Goal: Information Seeking & Learning: Compare options

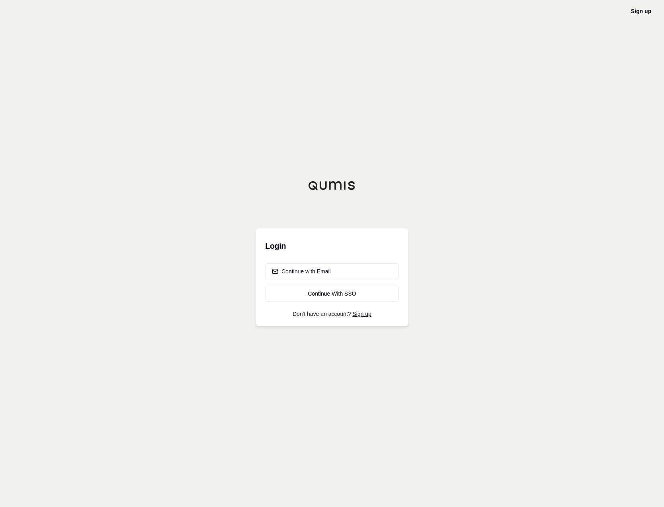
click at [347, 280] on div "Continue with Email Continue With SSO" at bounding box center [332, 283] width 134 height 38
click at [349, 270] on button "Continue with Email" at bounding box center [332, 272] width 134 height 16
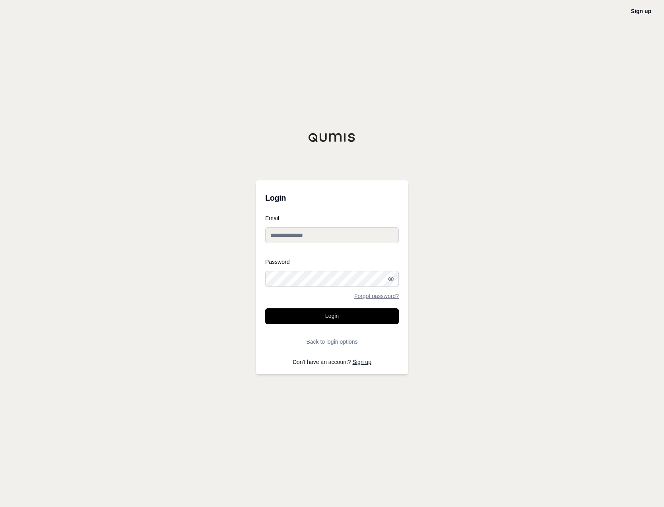
drag, startPoint x: 303, startPoint y: 229, endPoint x: 331, endPoint y: 238, distance: 28.7
click at [303, 229] on input "Email" at bounding box center [332, 235] width 134 height 16
type input "**********"
click at [265, 309] on button "Login" at bounding box center [332, 317] width 134 height 16
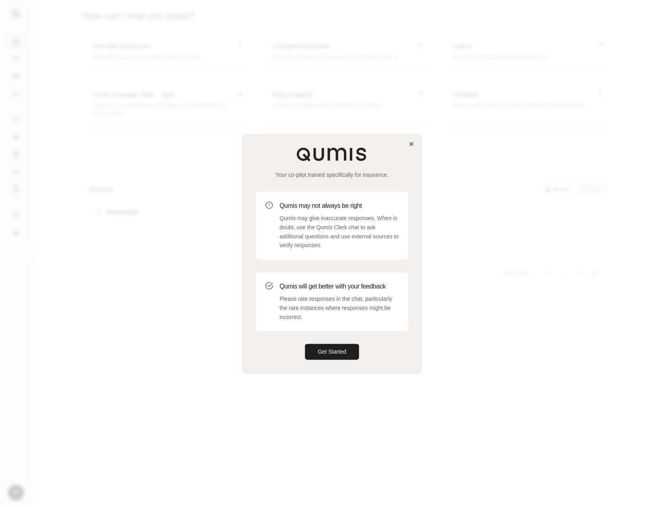
click at [415, 143] on div "Your co-pilot trained specifically for insurance. Qumis may not always be right…" at bounding box center [332, 253] width 178 height 238
click at [411, 145] on icon "button" at bounding box center [411, 144] width 6 height 6
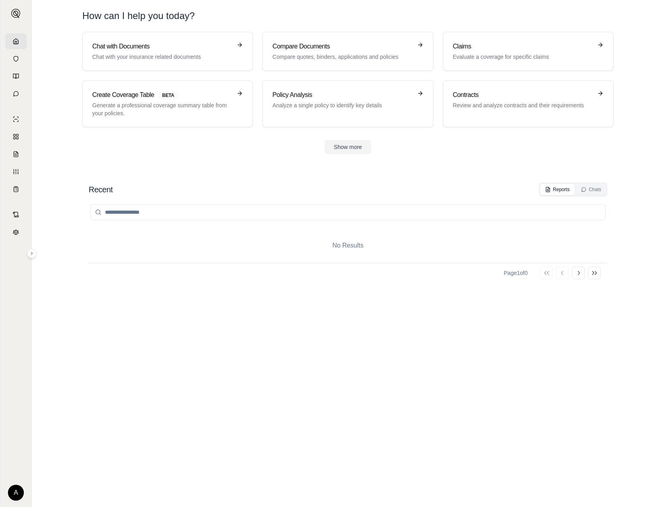
click at [140, 210] on input "search" at bounding box center [347, 212] width 515 height 16
click at [341, 45] on h3 "Compare Documents" at bounding box center [342, 47] width 140 height 10
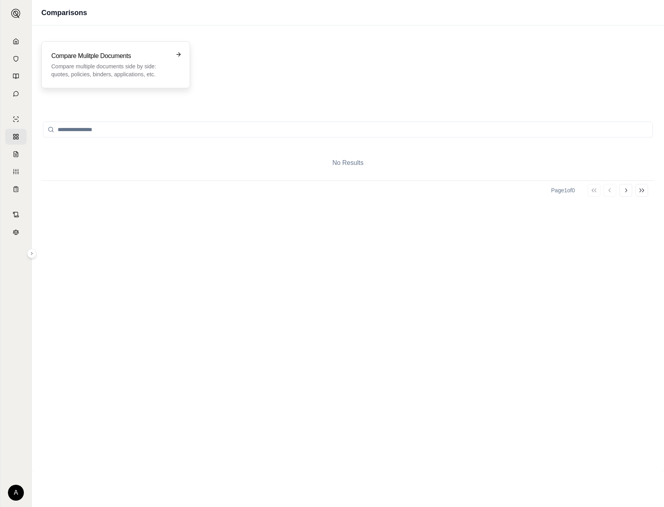
click at [117, 66] on p "Compare multiple documents side by side: quotes, policies, binders, application…" at bounding box center [110, 70] width 118 height 16
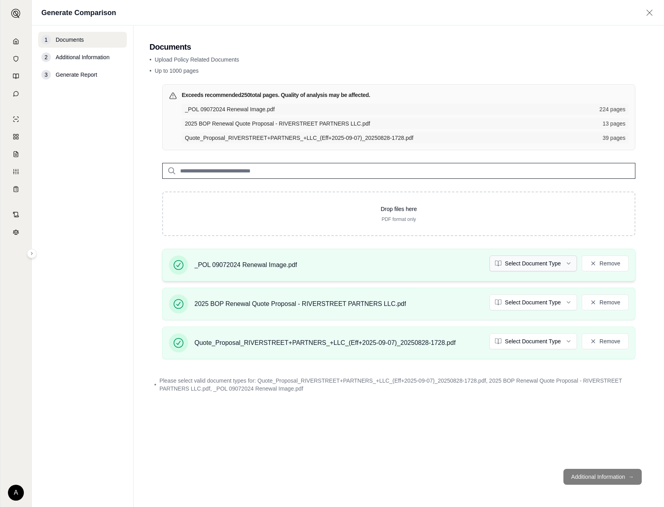
click at [542, 262] on html "A Generate Comparison 1 Documents 2 Additional Information 3 Generate Report Do…" at bounding box center [332, 253] width 664 height 507
click at [561, 305] on html "A Generate Comparison 1 Documents 2 Additional Information 3 Generate Report Do…" at bounding box center [332, 253] width 664 height 507
click at [544, 340] on html "Document type updated successfully A Generate Comparison 1 Documents 2 Addition…" at bounding box center [332, 253] width 664 height 507
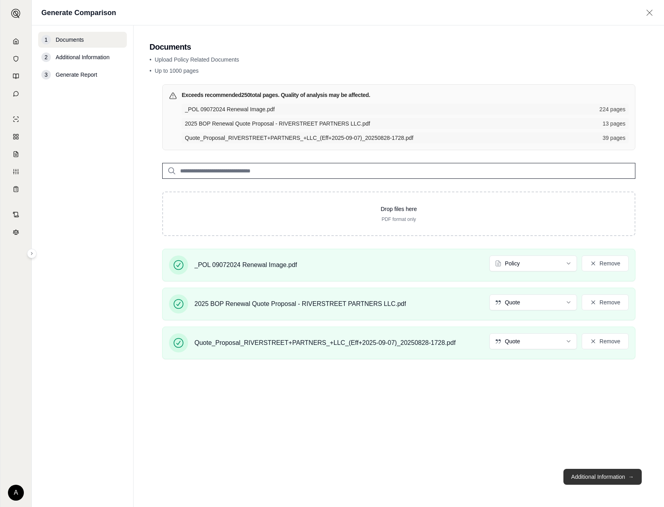
click at [621, 475] on button "Additional Information →" at bounding box center [602, 477] width 78 height 16
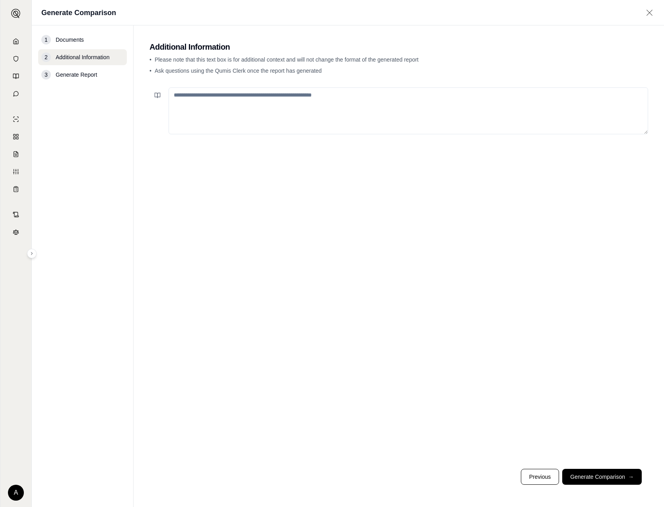
click at [218, 95] on textarea at bounding box center [409, 110] width 480 height 47
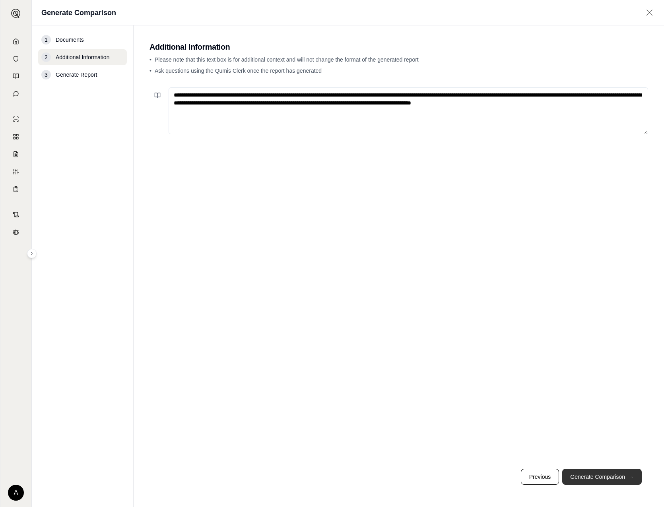
type textarea "**********"
click at [594, 472] on button "Generate Comparison →" at bounding box center [602, 477] width 80 height 16
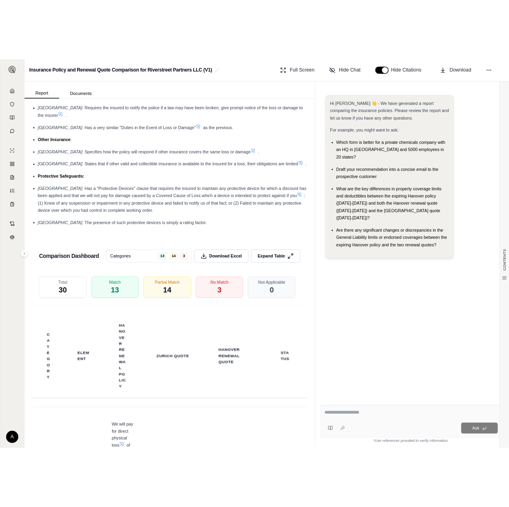
scroll to position [1747, 0]
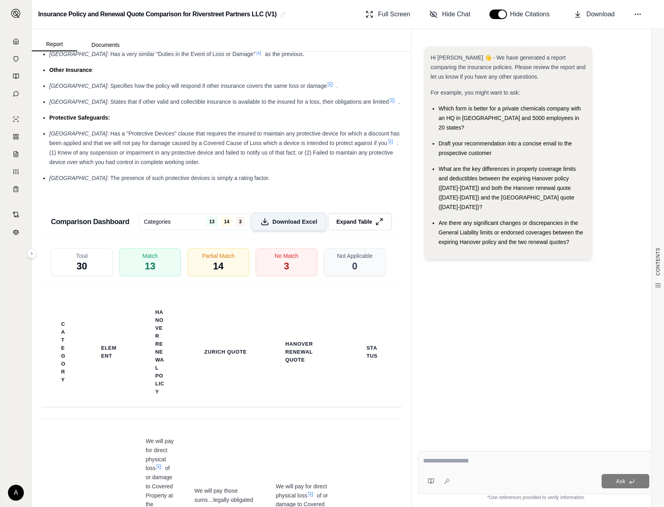
click at [289, 213] on button "Download Excel" at bounding box center [288, 222] width 75 height 18
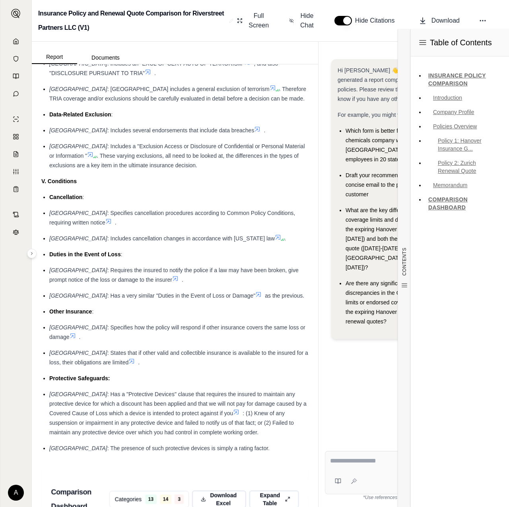
scroll to position [1995, 0]
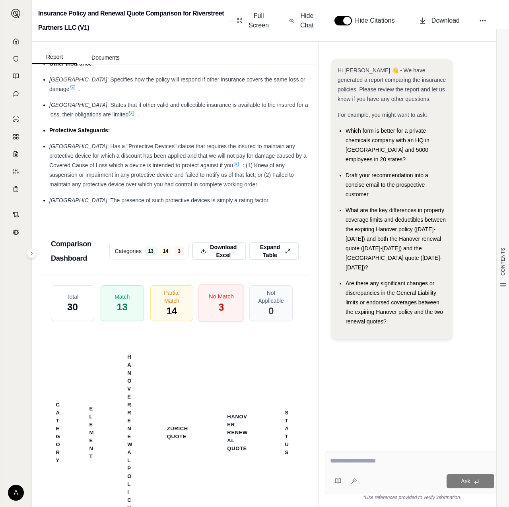
drag, startPoint x: 180, startPoint y: 293, endPoint x: 202, endPoint y: 285, distance: 23.4
click at [180, 293] on span "Partial Match" at bounding box center [172, 297] width 30 height 16
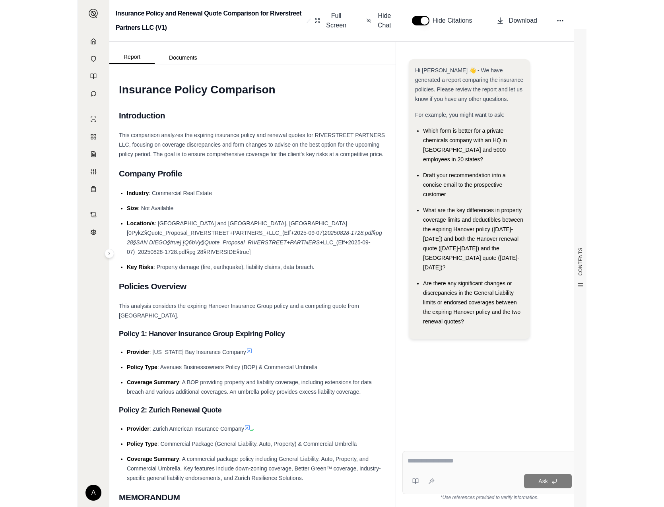
scroll to position [0, 0]
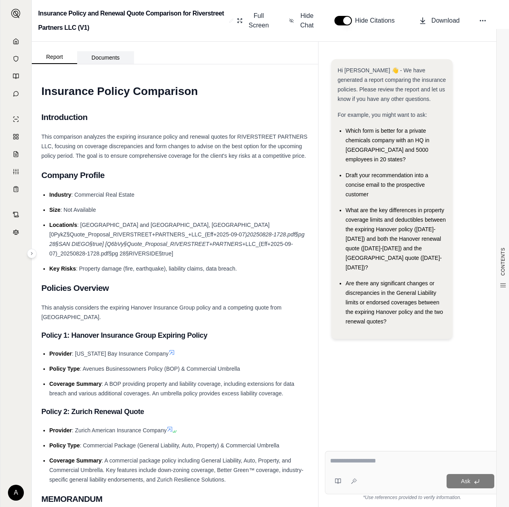
click at [102, 58] on button "Documents" at bounding box center [105, 57] width 57 height 13
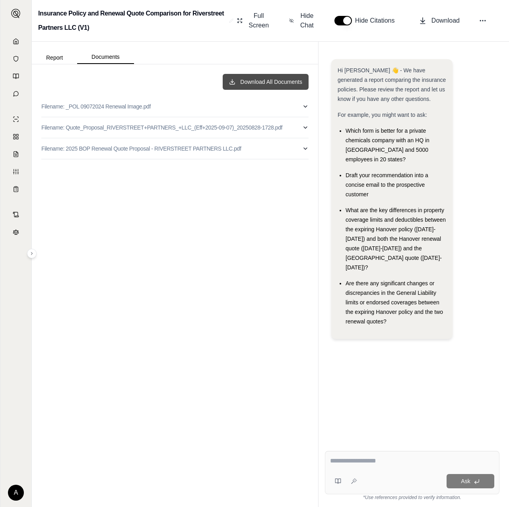
click at [250, 80] on button "Download All Documents" at bounding box center [266, 82] width 86 height 16
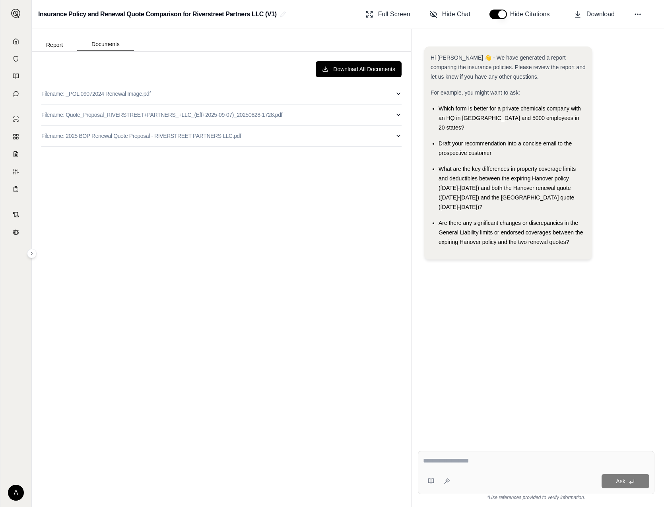
click at [62, 39] on button "Report" at bounding box center [54, 45] width 45 height 13
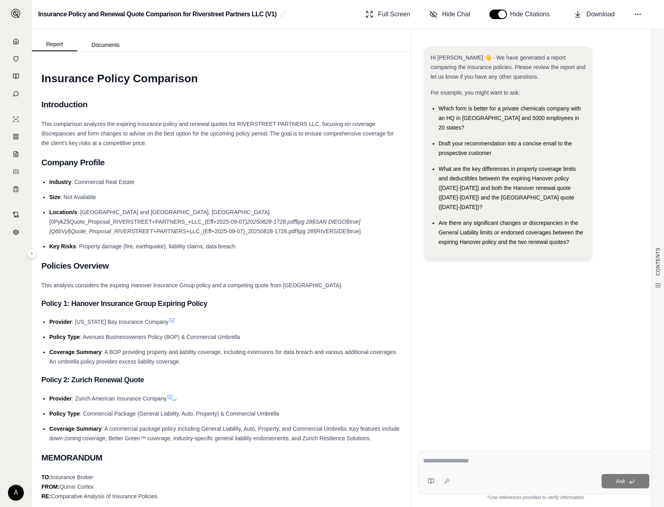
click at [458, 451] on div "Ask *Use references provided to verify information." at bounding box center [536, 476] width 249 height 62
click at [463, 460] on textarea at bounding box center [536, 461] width 226 height 10
type textarea "**********"
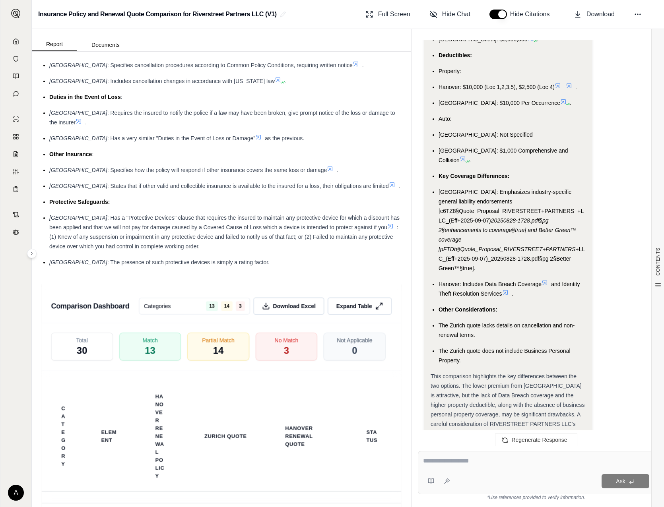
scroll to position [1588, 0]
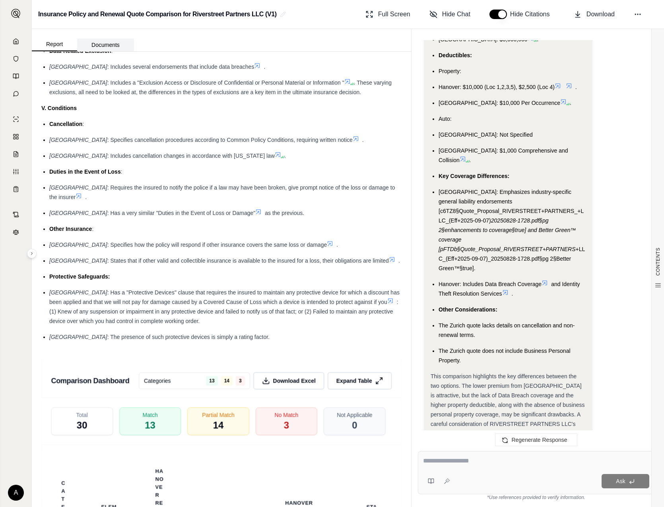
click at [96, 45] on button "Documents" at bounding box center [105, 45] width 57 height 13
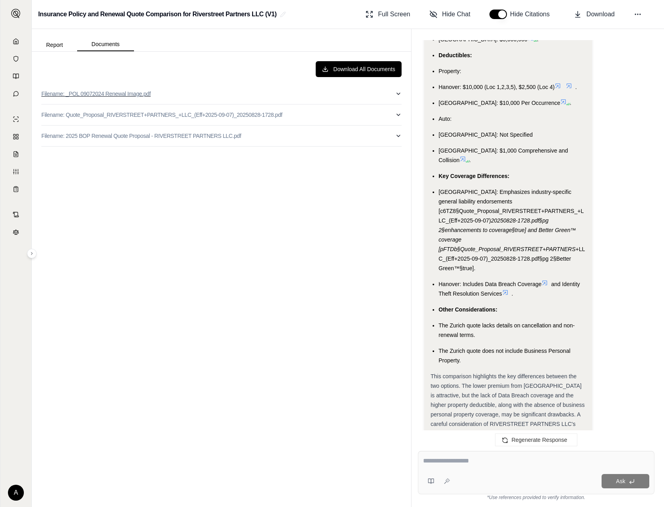
click at [96, 98] on button "Filename: _POL 09072024 Renewal Image.pdf" at bounding box center [221, 94] width 360 height 21
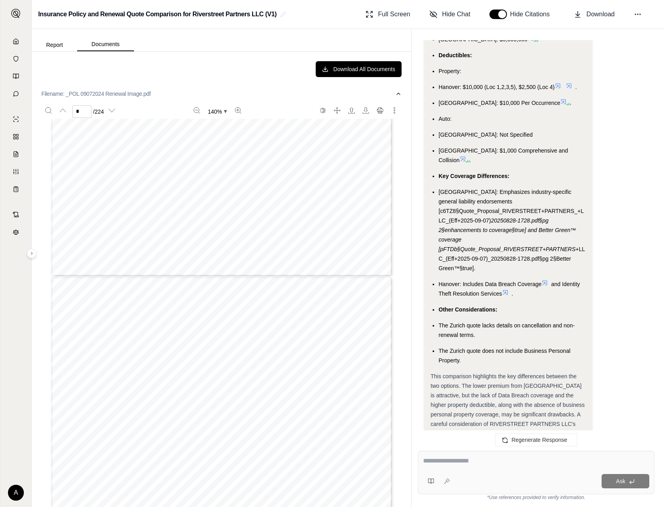
type input "*"
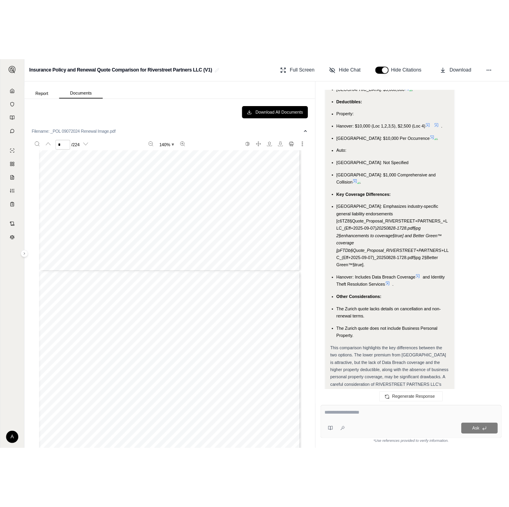
scroll to position [1233, 0]
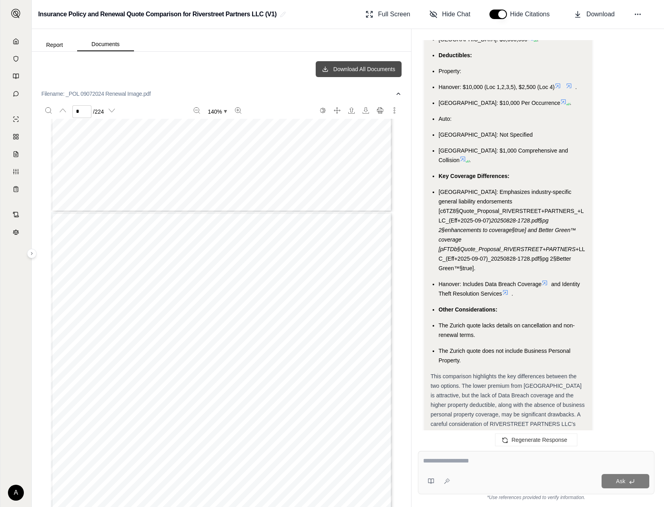
click at [340, 65] on button "Download All Documents" at bounding box center [359, 69] width 86 height 16
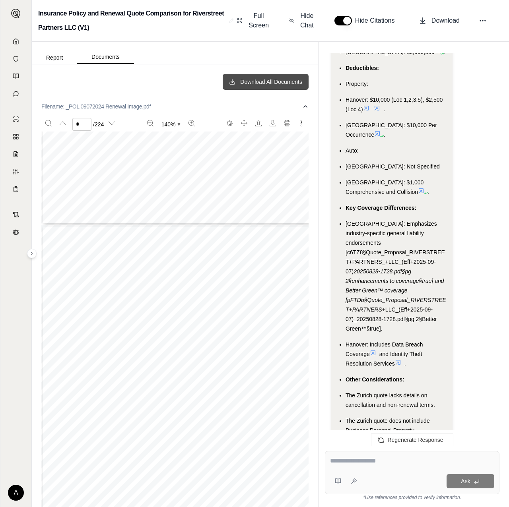
scroll to position [897, 0]
